Goal: Transaction & Acquisition: Obtain resource

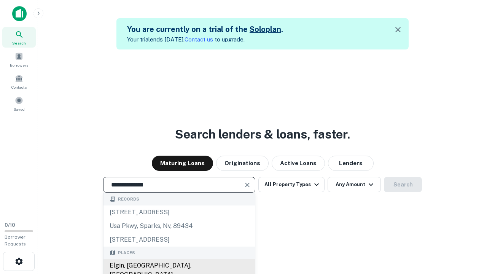
click at [179, 265] on div "Elgin, [GEOGRAPHIC_DATA], [GEOGRAPHIC_DATA]" at bounding box center [178, 270] width 151 height 23
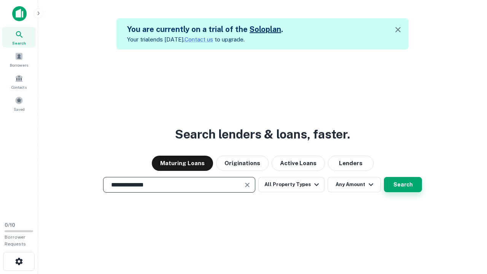
type input "**********"
click at [403, 184] on button "Search" at bounding box center [403, 184] width 38 height 15
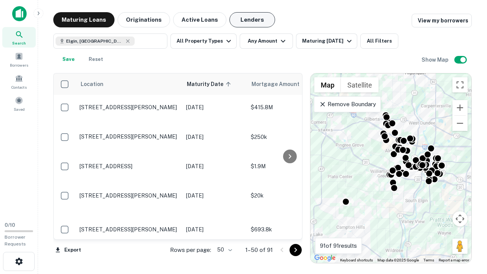
click at [252, 20] on button "Lenders" at bounding box center [252, 19] width 46 height 15
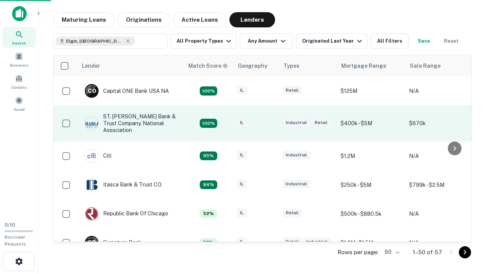
click at [270, 123] on div "IL" at bounding box center [256, 123] width 38 height 10
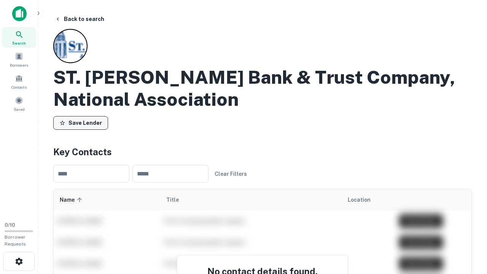
click at [81, 123] on button "Save Lender" at bounding box center [80, 123] width 55 height 14
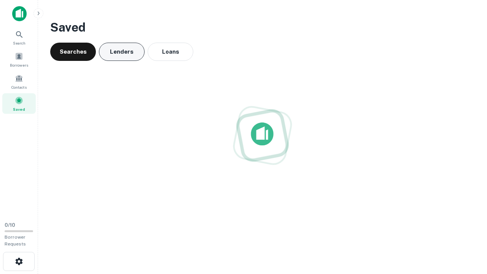
click at [122, 52] on button "Lenders" at bounding box center [122, 52] width 46 height 18
